Goal: Task Accomplishment & Management: Complete application form

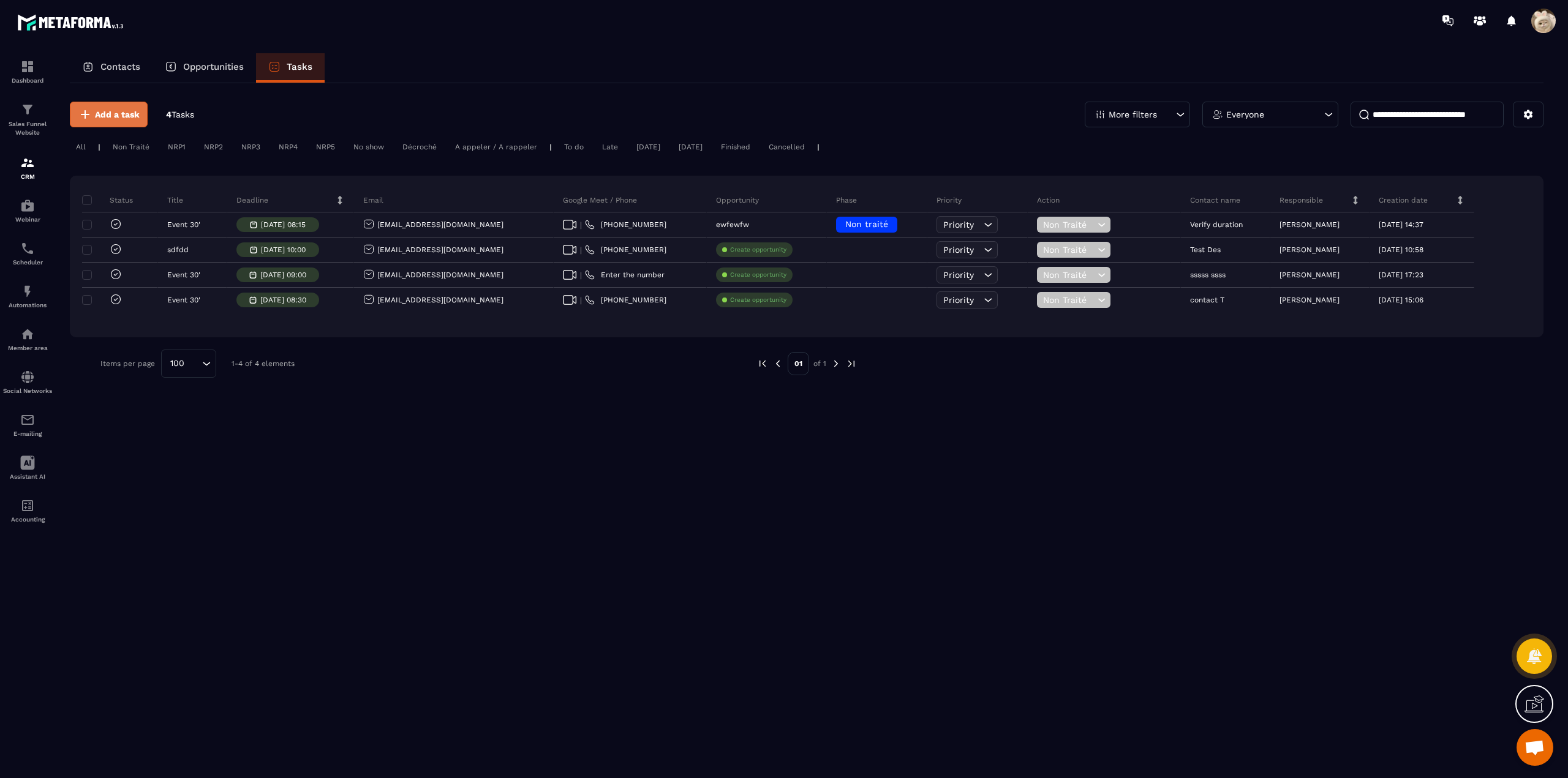
click at [98, 113] on span "Add a task" at bounding box center [117, 115] width 45 height 13
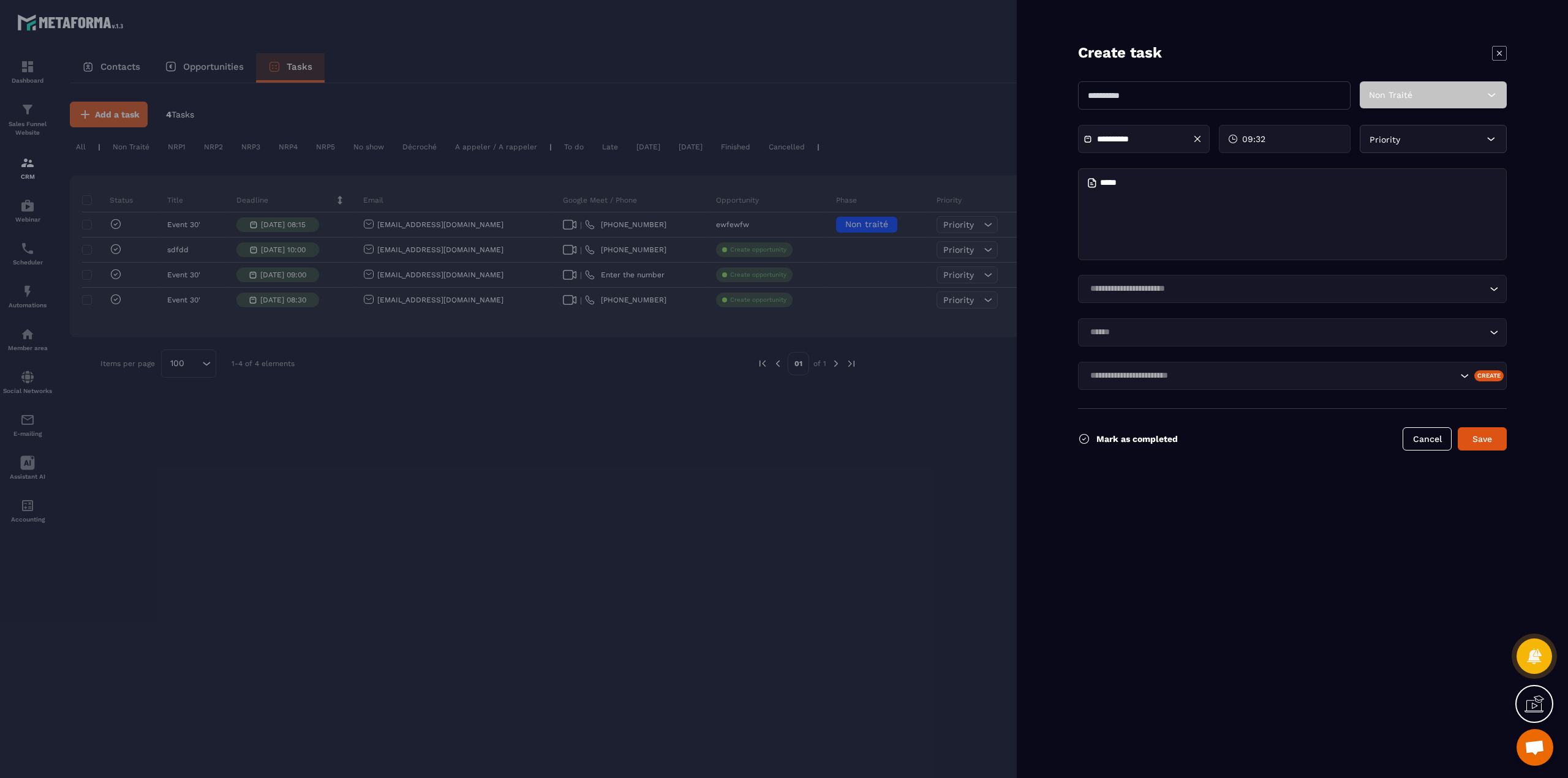
click at [1135, 93] on input "text" at bounding box center [1214, 96] width 272 height 28
type input "*********"
click at [1387, 93] on span "Non Traité" at bounding box center [1390, 95] width 43 height 9
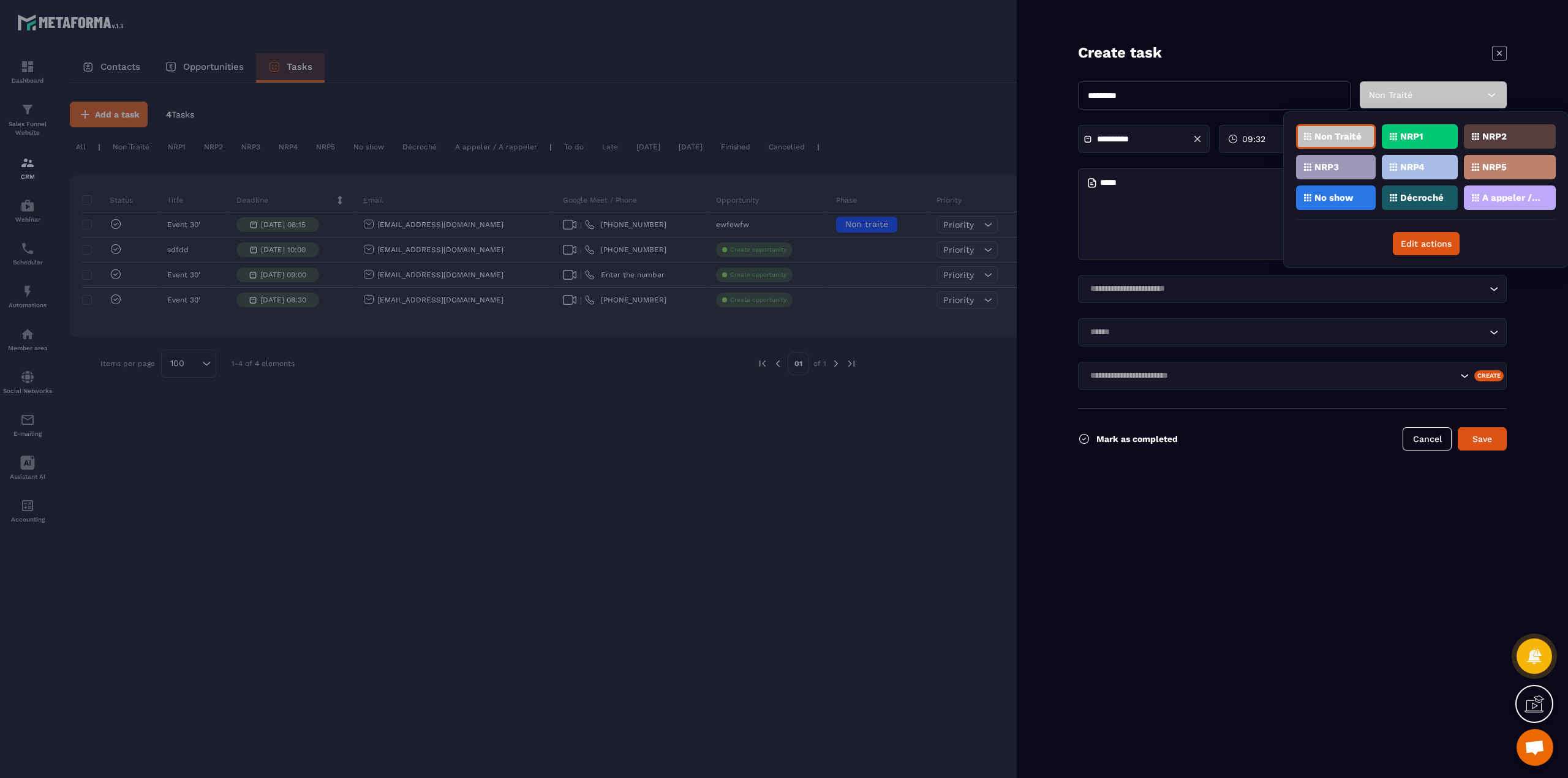
click at [1424, 138] on div "NRP1" at bounding box center [1420, 136] width 76 height 24
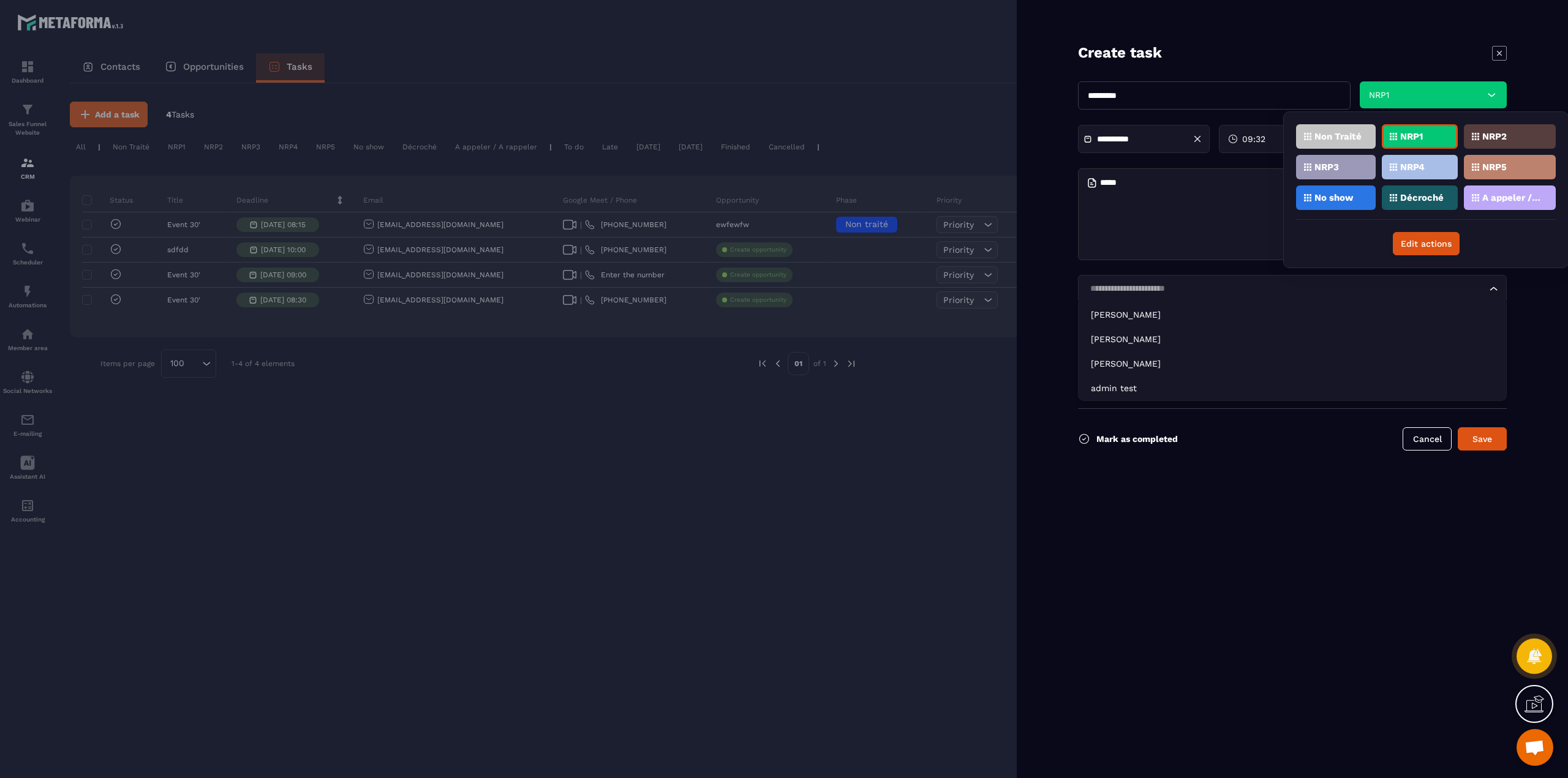
click at [1236, 290] on input "Search for option" at bounding box center [1286, 289] width 400 height 13
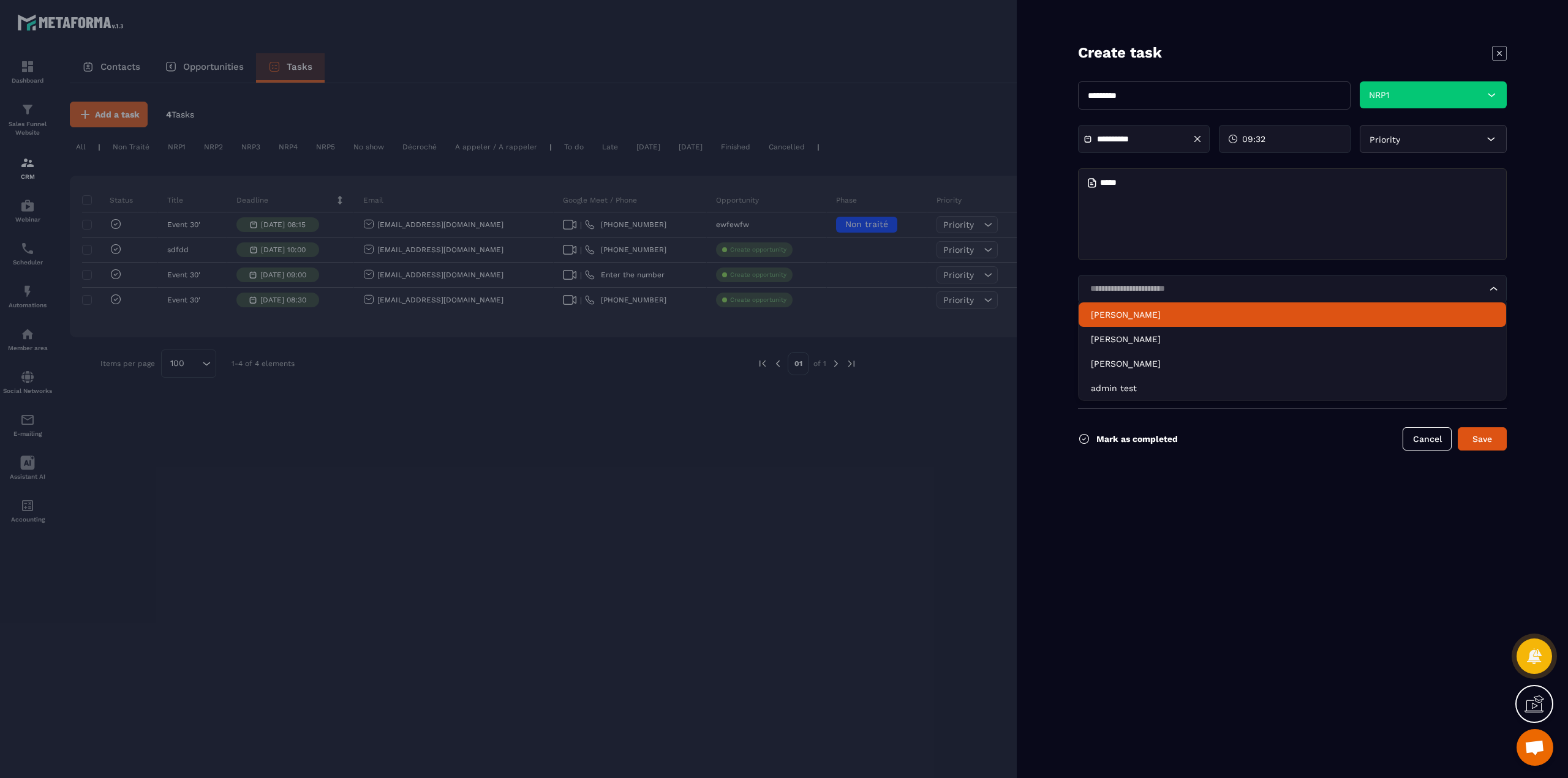
click at [1149, 316] on p "Xuan Thuy" at bounding box center [1292, 315] width 403 height 13
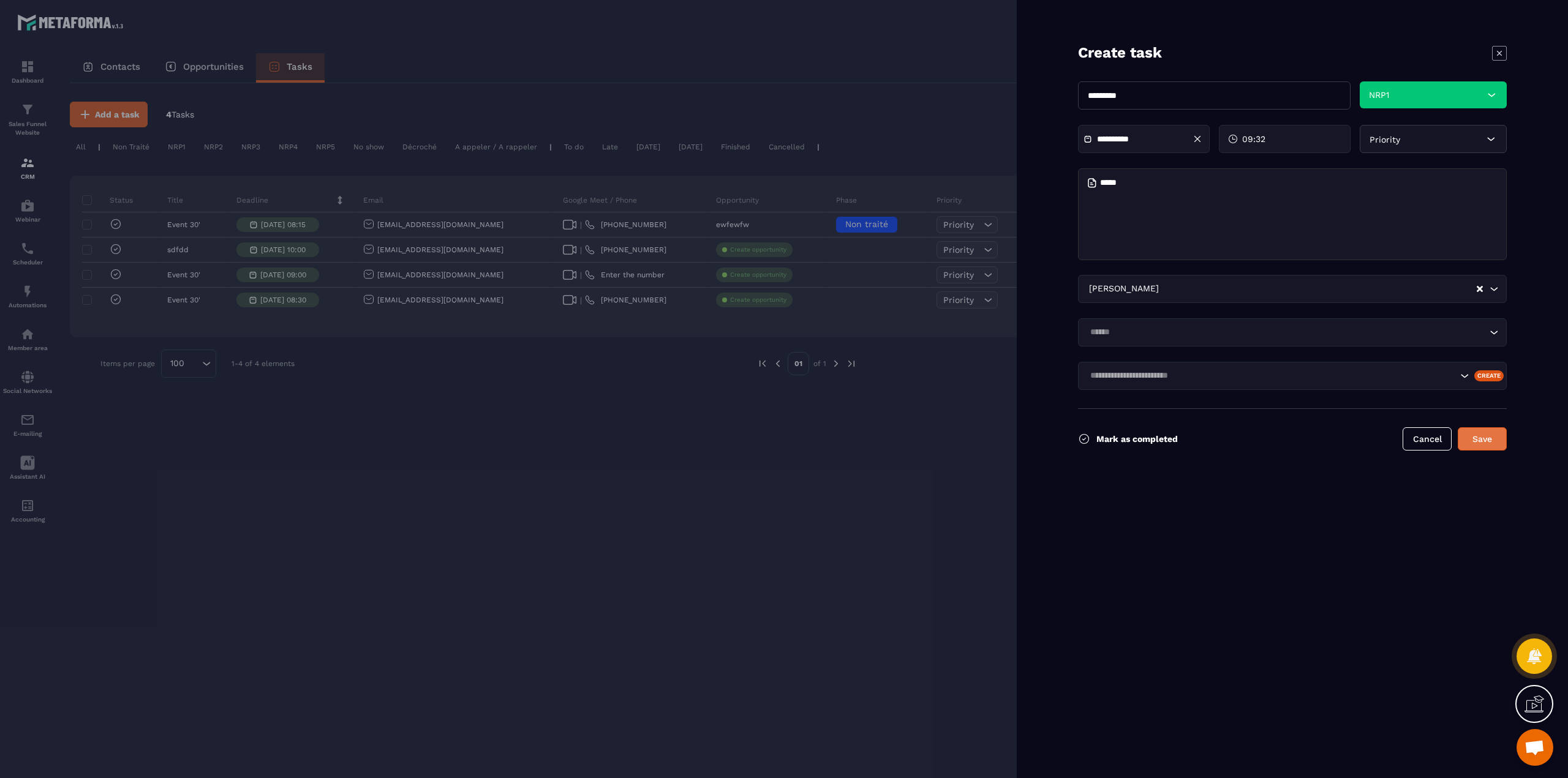
click at [1476, 440] on button "Save" at bounding box center [1482, 439] width 49 height 24
click at [1147, 335] on input "Search for option" at bounding box center [1286, 332] width 400 height 13
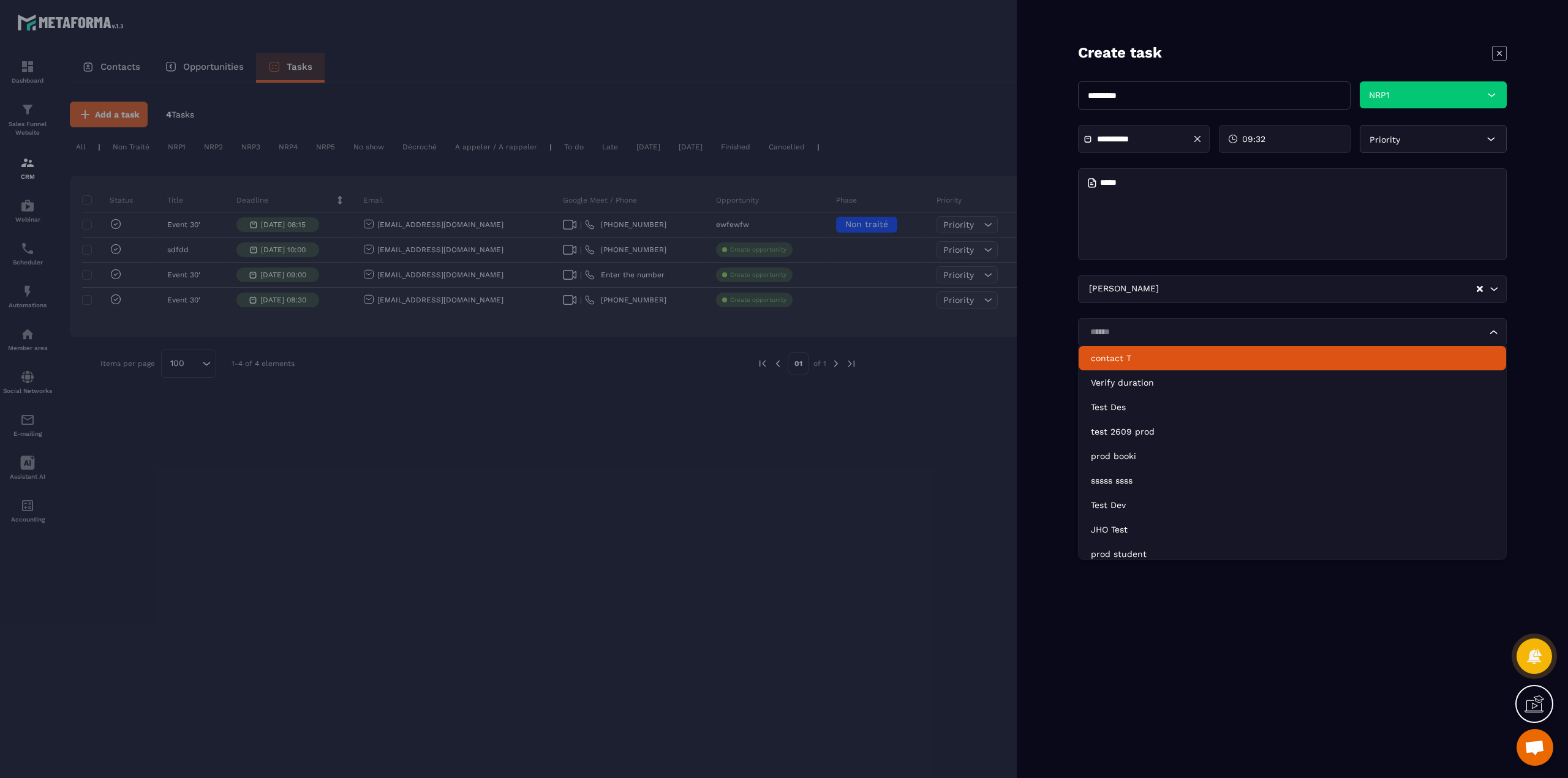
click at [1114, 360] on p "contact T" at bounding box center [1292, 358] width 403 height 13
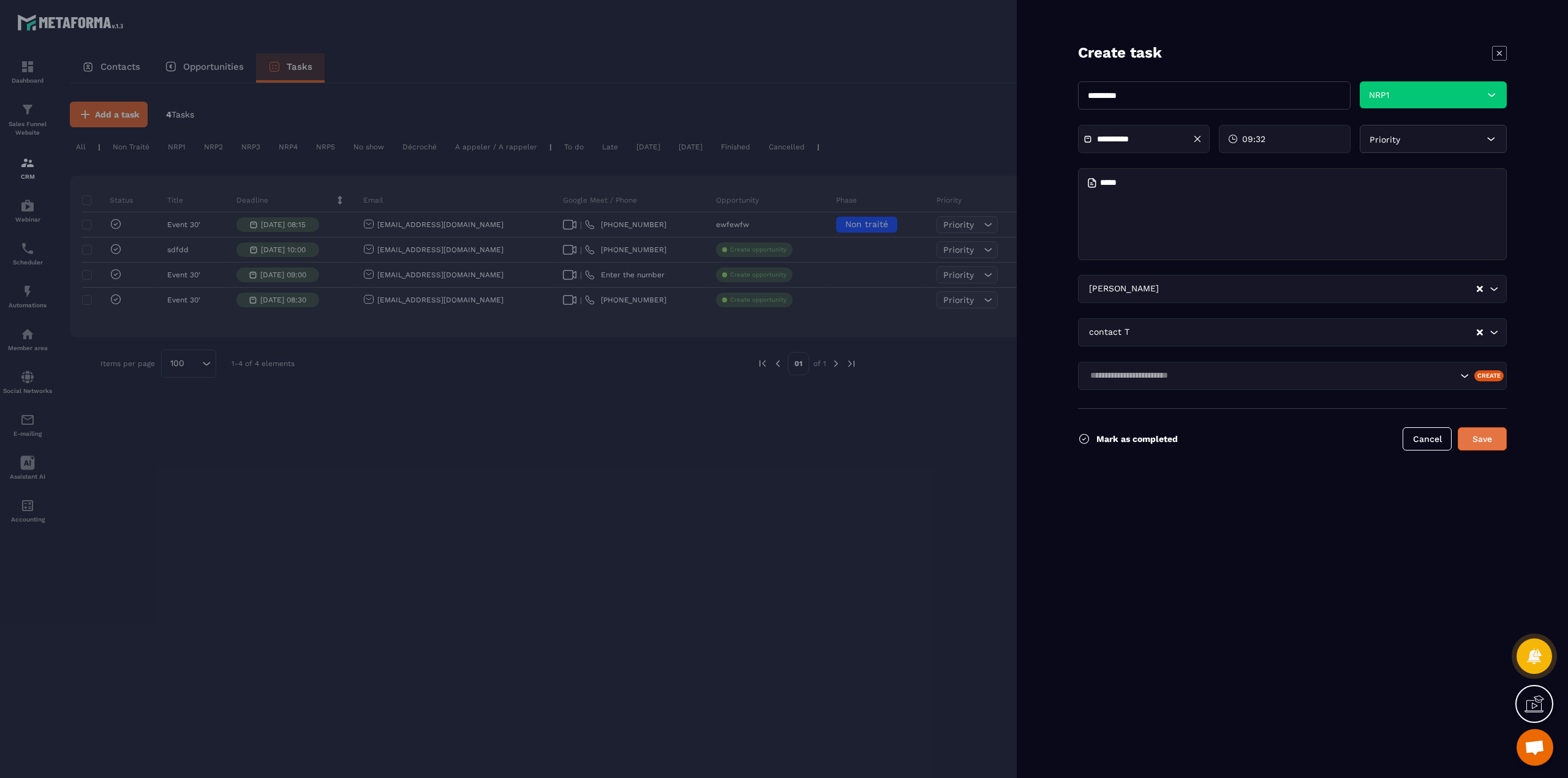
click at [1478, 436] on button "Save" at bounding box center [1482, 439] width 49 height 24
